Goal: Connect with others: Connect with others

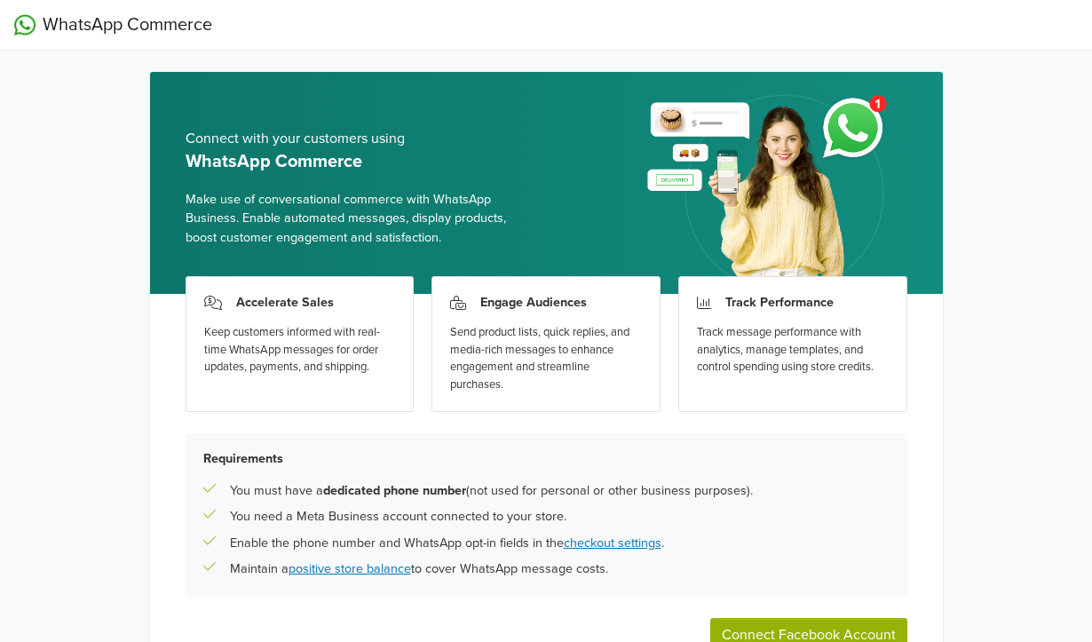
scroll to position [112, 0]
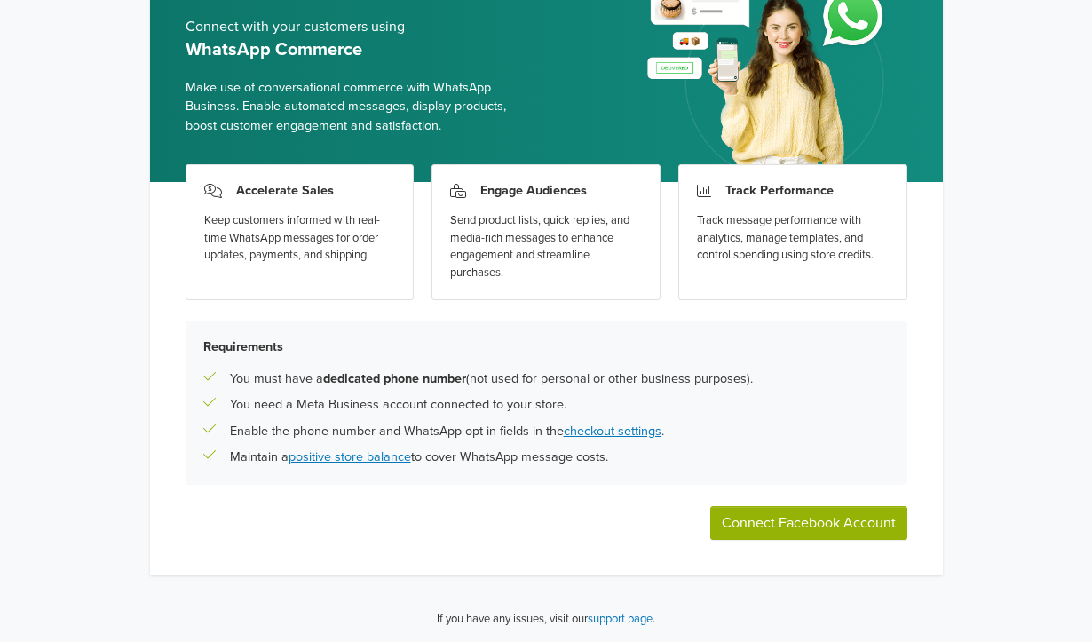
click at [793, 522] on button "Connect Facebook Account" at bounding box center [808, 523] width 197 height 34
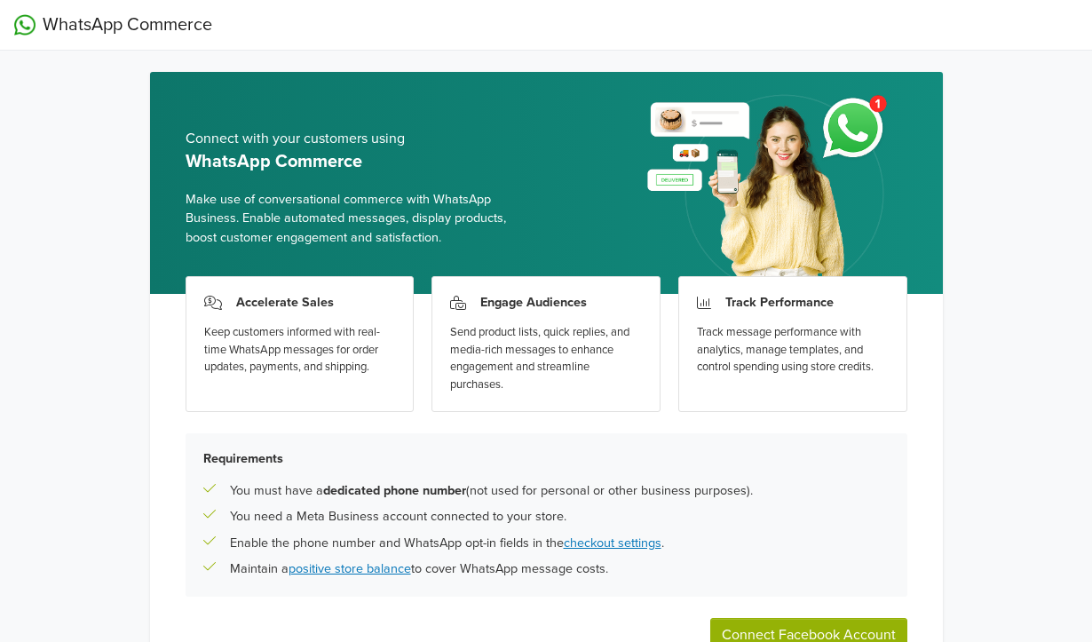
scroll to position [112, 0]
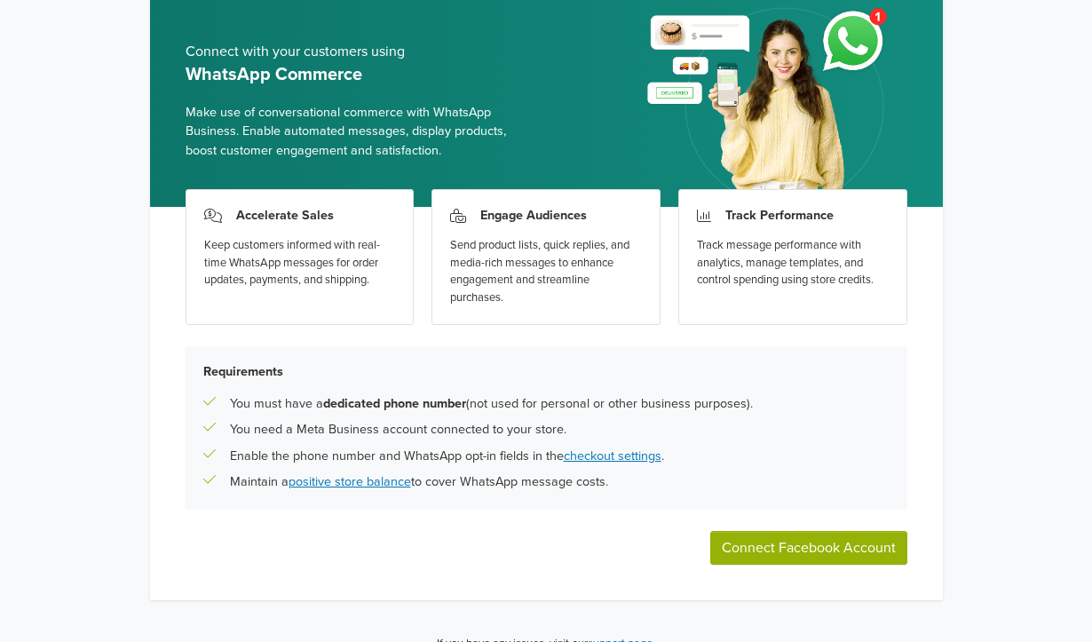
scroll to position [112, 0]
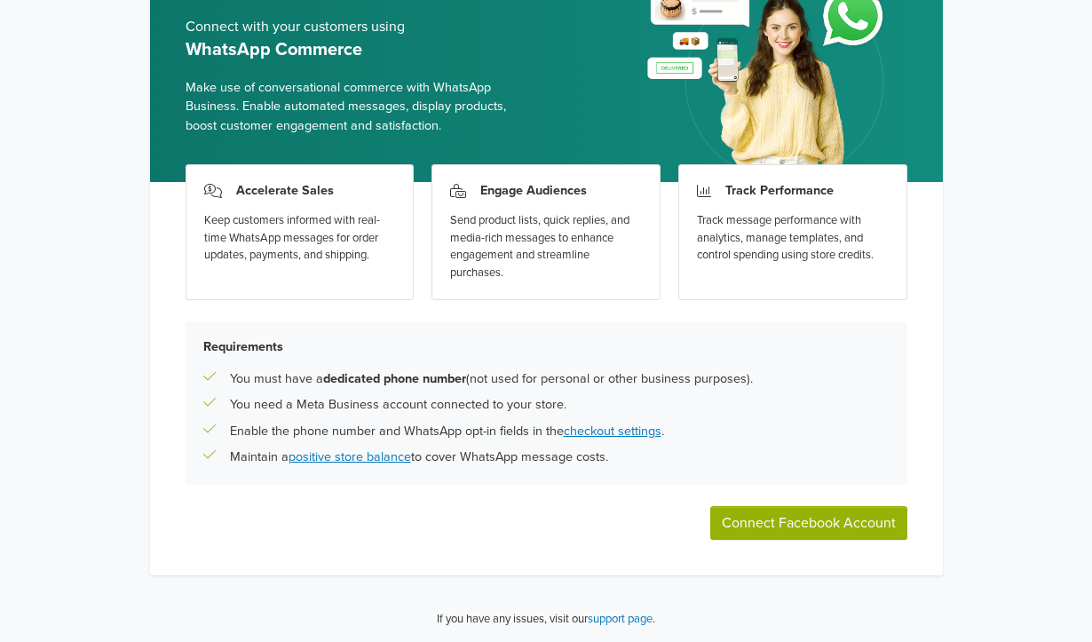
click at [774, 527] on button "Connect Facebook Account" at bounding box center [808, 523] width 197 height 34
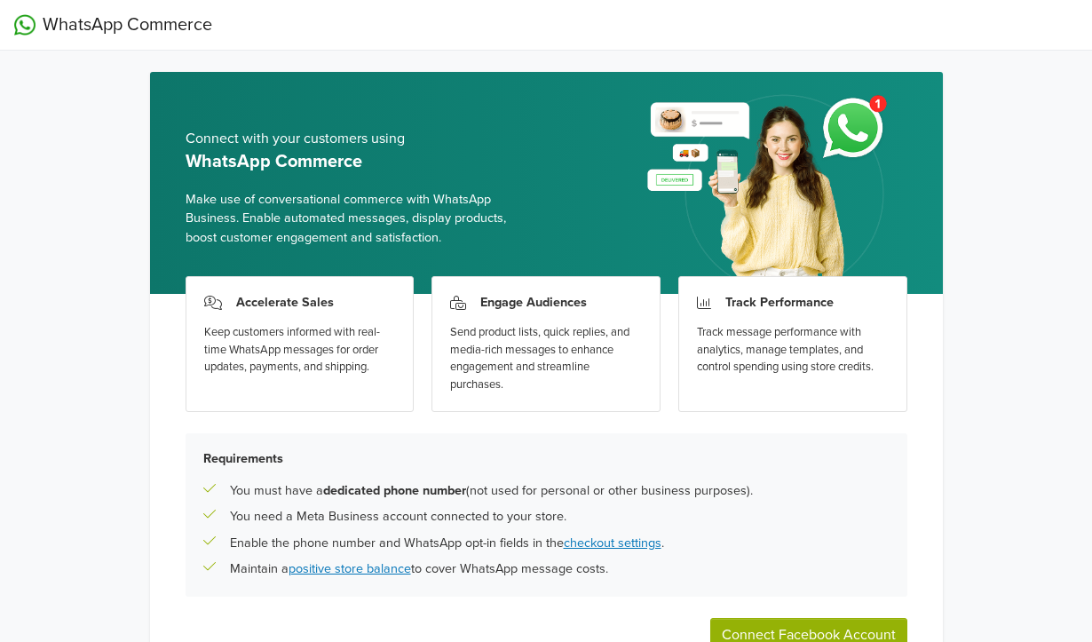
scroll to position [0, 0]
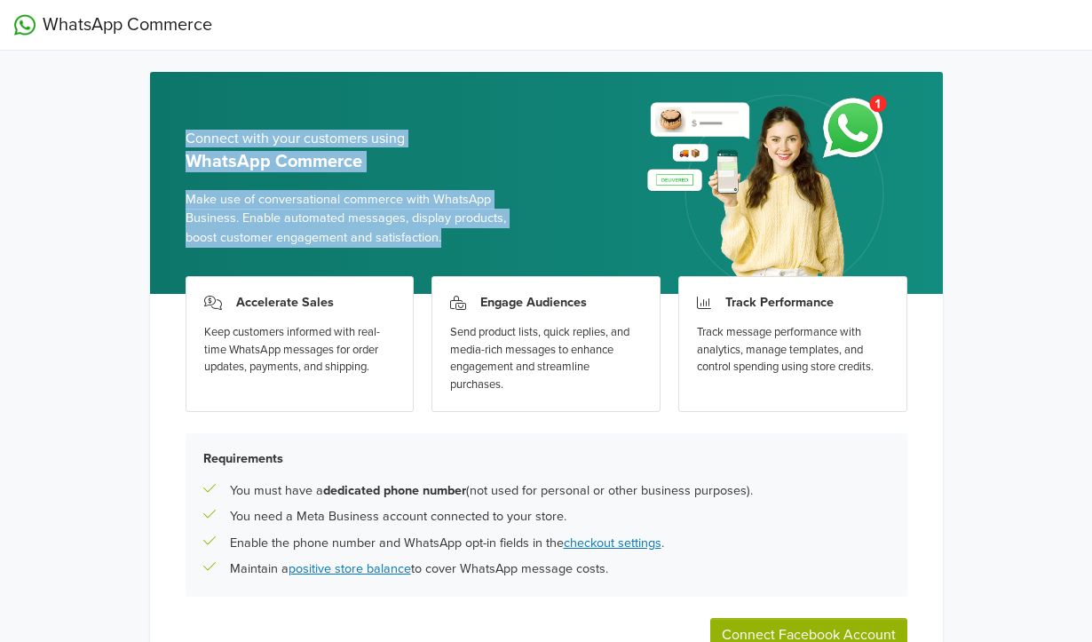
drag, startPoint x: 186, startPoint y: 134, endPoint x: 410, endPoint y: 249, distance: 252.2
click at [409, 249] on div "Connect with your customers using WhatsApp Commerce Make use of conversational …" at bounding box center [359, 189] width 347 height 210
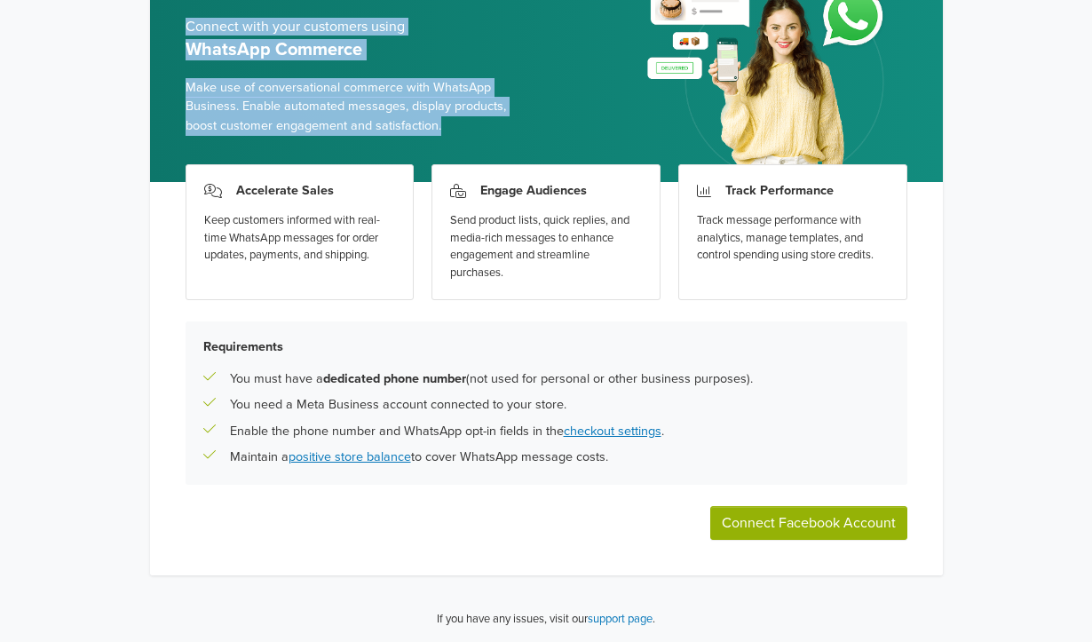
click at [761, 417] on div "Requirements You must have a dedicated phone number (not used for personal or o…" at bounding box center [547, 402] width 722 height 163
